Goal: Transaction & Acquisition: Purchase product/service

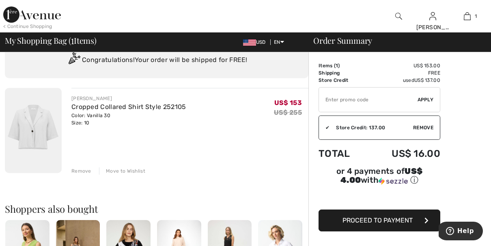
scroll to position [32, 0]
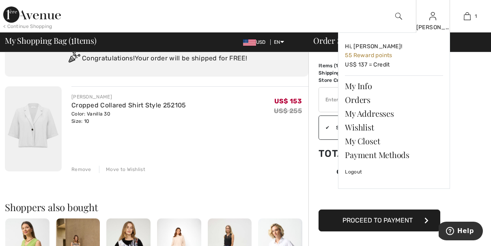
click at [428, 22] on div "Donna Lynn Hi, Donna Lynn! 55 Reward points US$ 137 = Credit My Info Orders My …" at bounding box center [433, 16] width 34 height 32
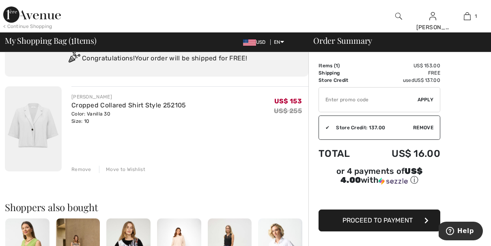
click at [44, 26] on div "< Continue Shopping" at bounding box center [27, 26] width 49 height 7
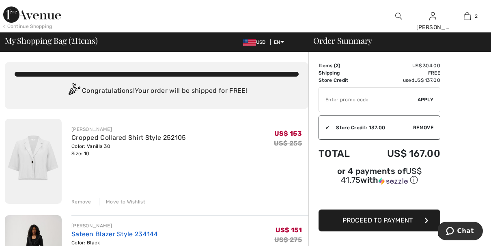
click at [147, 231] on link "Sateen Blazer Style 234144" at bounding box center [114, 235] width 87 height 8
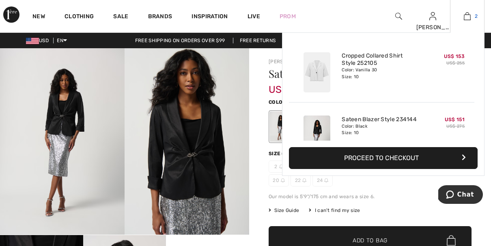
click at [465, 18] on img at bounding box center [467, 16] width 7 height 10
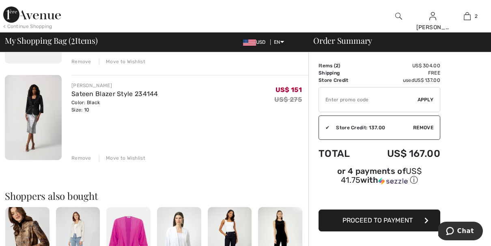
scroll to position [146, 0]
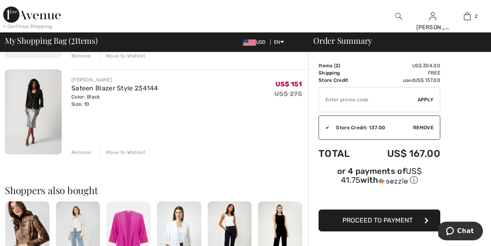
click at [78, 153] on div "Remove" at bounding box center [81, 152] width 20 height 7
